Goal: Share content: Share content

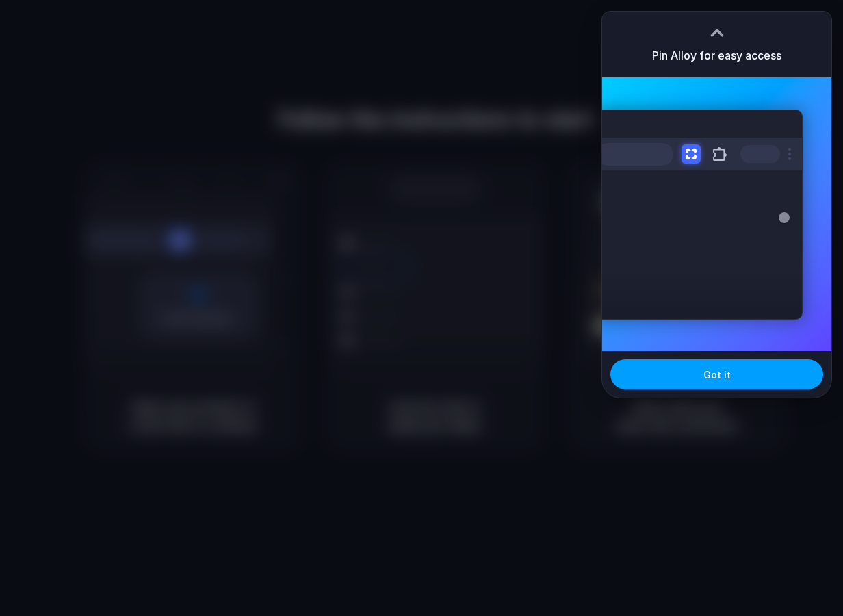
click at [763, 370] on button "Got it" at bounding box center [716, 374] width 213 height 30
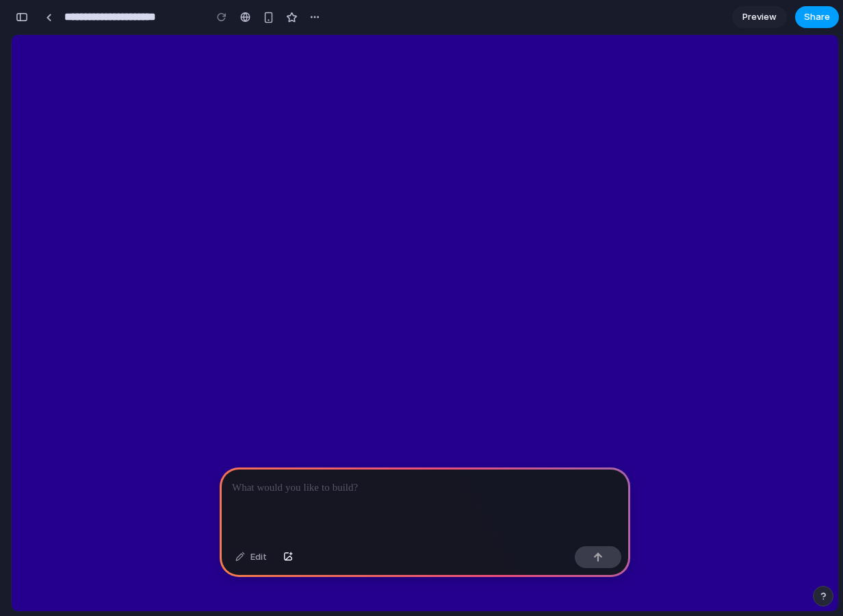
click at [825, 12] on span "Share" at bounding box center [817, 17] width 26 height 14
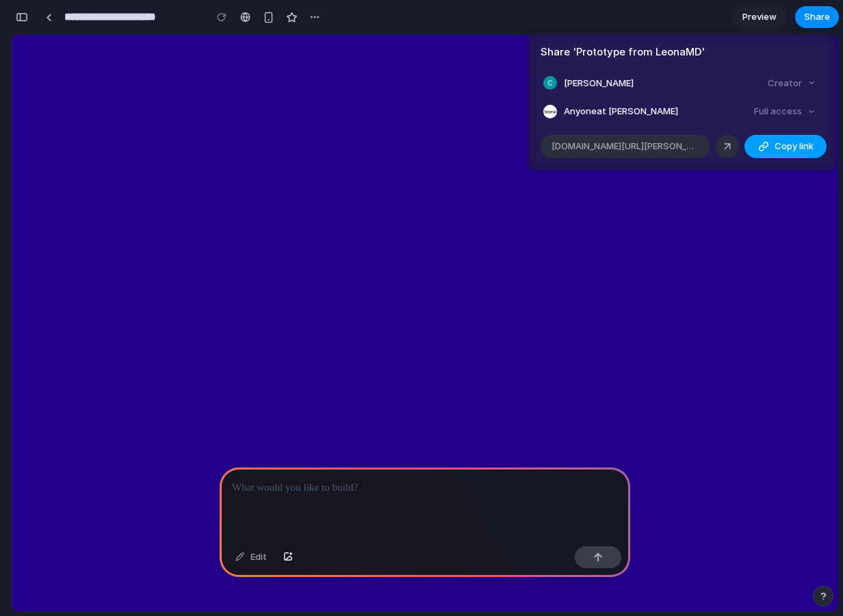
click at [785, 142] on span "Copy link" at bounding box center [793, 147] width 39 height 14
